Goal: Information Seeking & Learning: Find specific fact

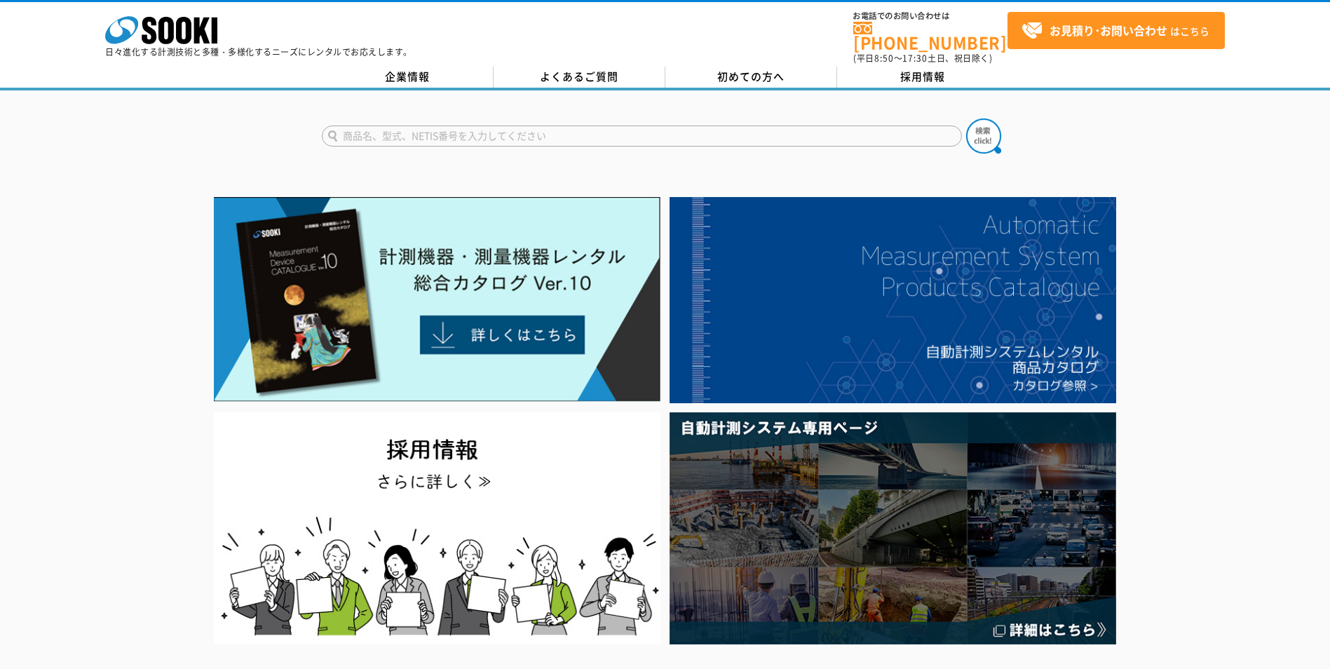
click at [493, 128] on input "text" at bounding box center [642, 136] width 640 height 21
type input "リターンボックス"
click at [966, 119] on button at bounding box center [983, 136] width 35 height 35
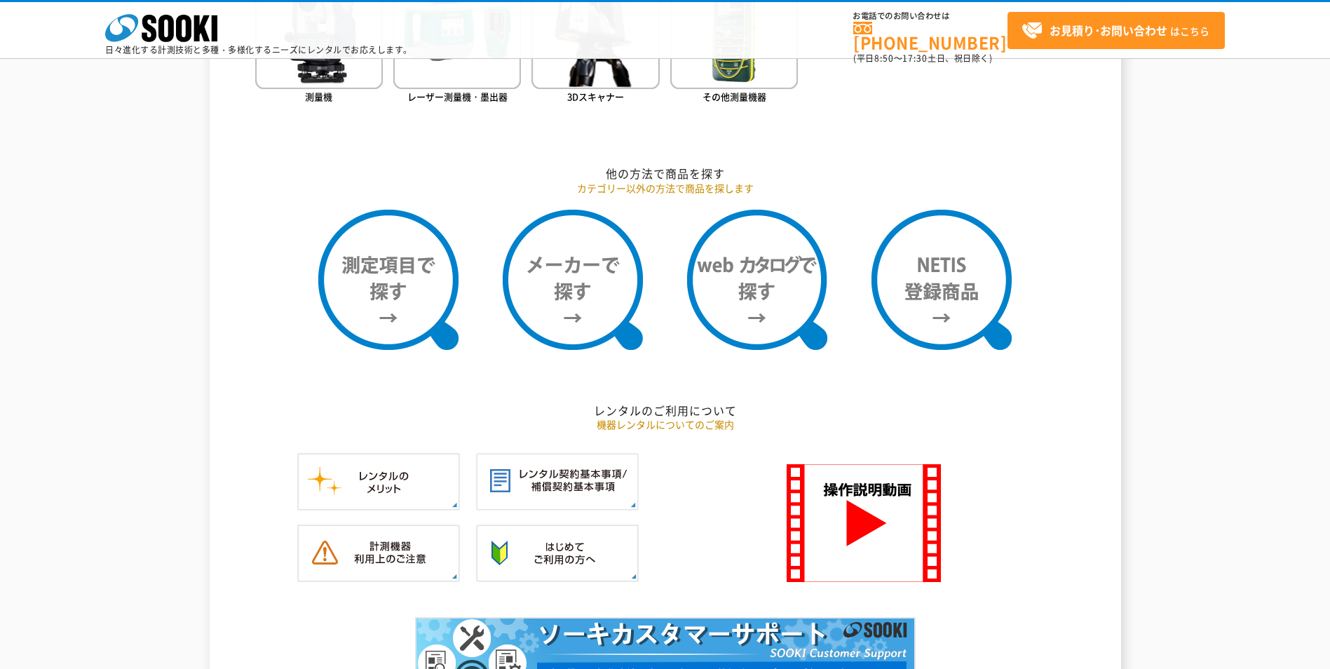
scroll to position [1192, 0]
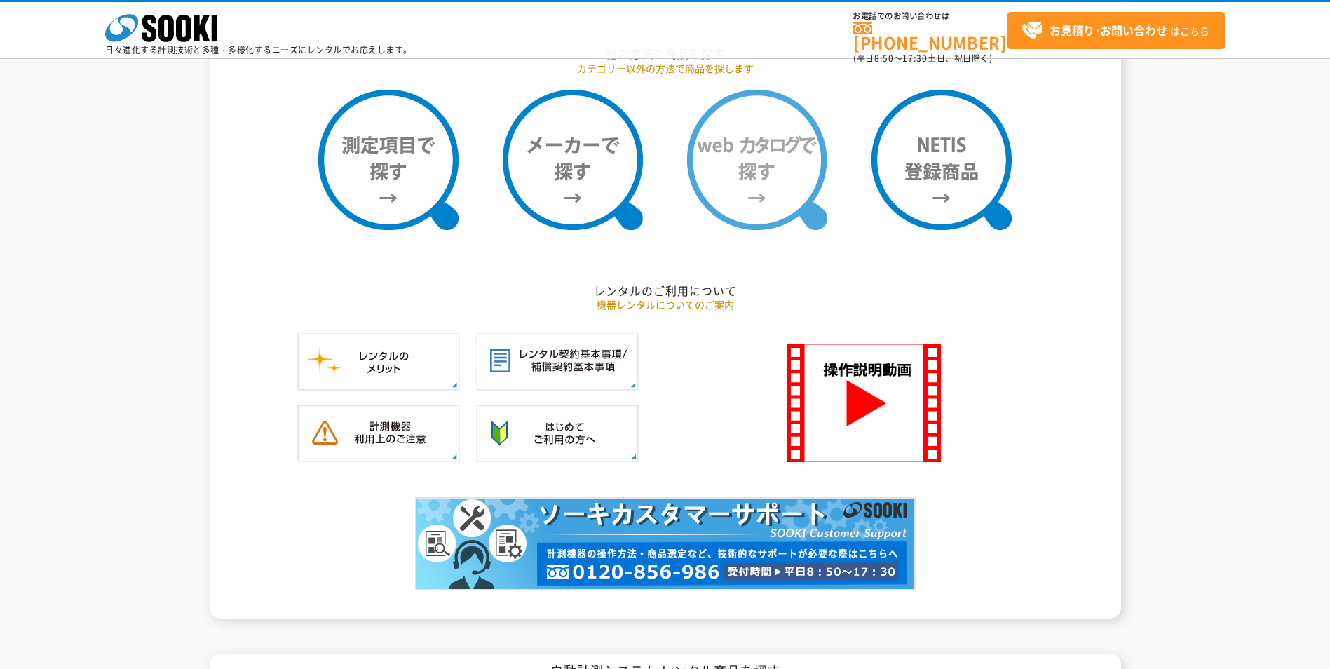
click at [755, 165] on img at bounding box center [757, 160] width 140 height 140
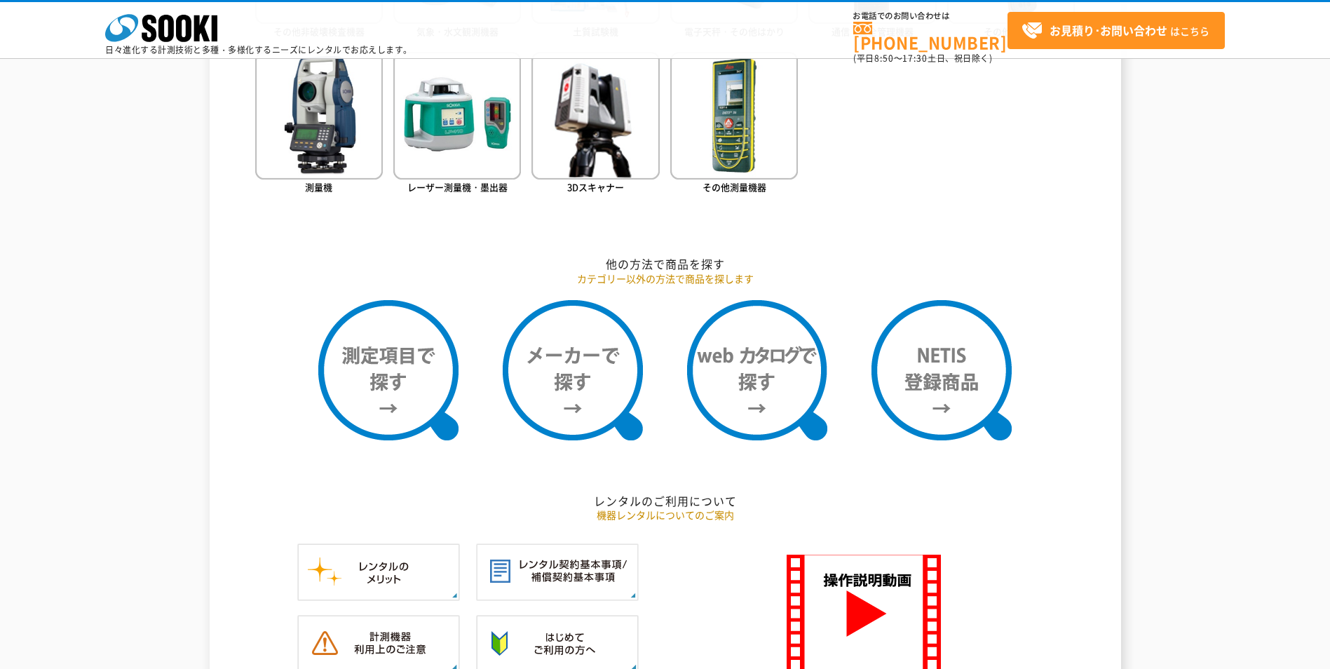
scroll to position [912, 0]
